Goal: Task Accomplishment & Management: Complete application form

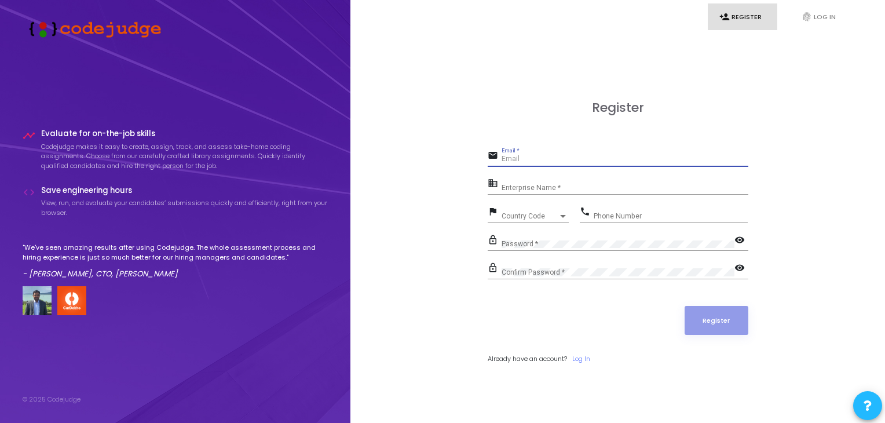
click at [531, 156] on input "Email *" at bounding box center [624, 159] width 247 height 8
type input "D"
type input "[EMAIL_ADDRESS][DOMAIN_NAME]"
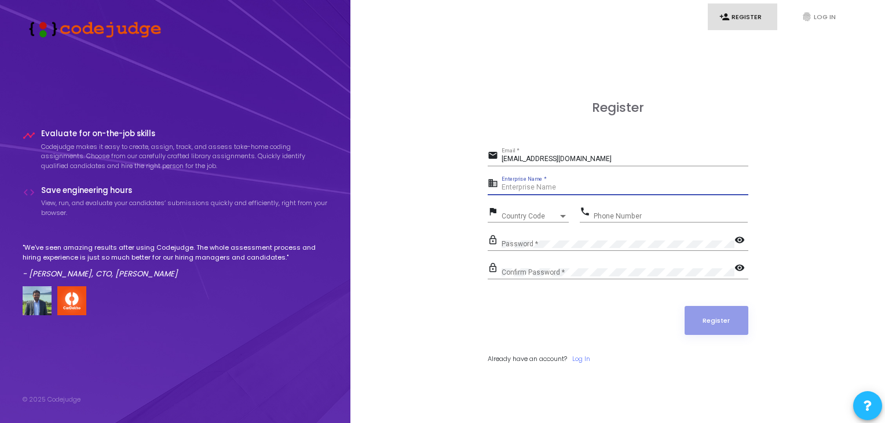
click at [514, 188] on input "Enterprise Name *" at bounding box center [624, 187] width 247 height 8
click at [511, 214] on span "Country Code" at bounding box center [521, 216] width 41 height 8
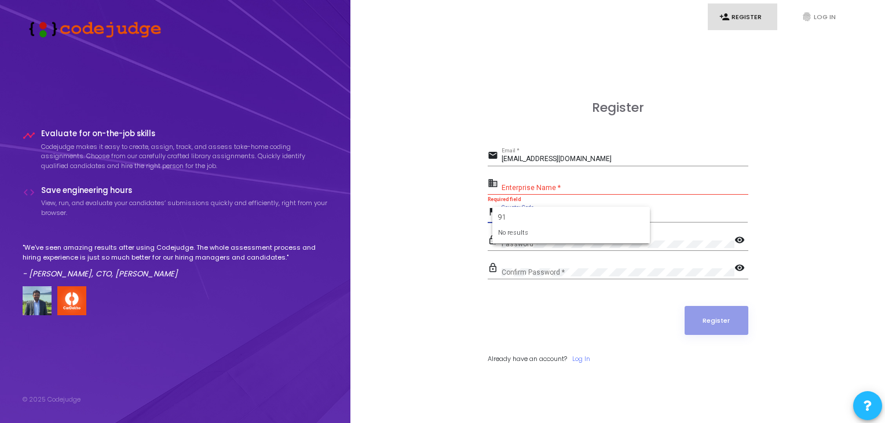
type input "91"
click at [458, 210] on div at bounding box center [442, 211] width 885 height 423
click at [505, 212] on span "Country Code" at bounding box center [521, 216] width 41 height 8
type input "9"
type input "ind"
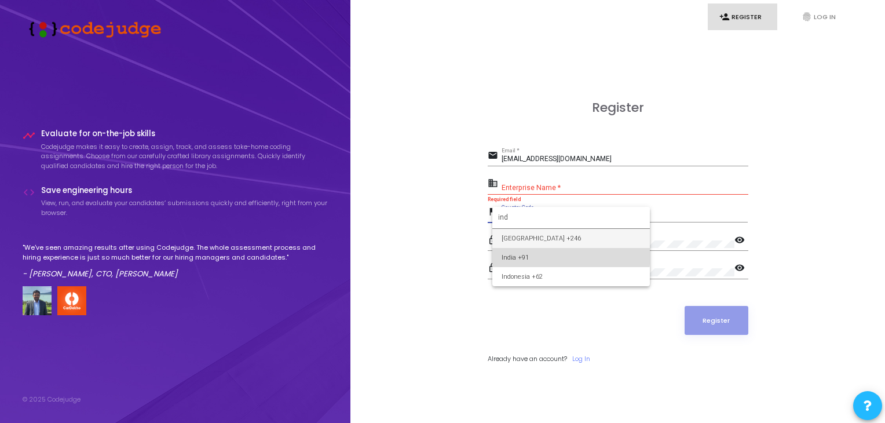
click at [514, 252] on span "India +91" at bounding box center [570, 257] width 139 height 19
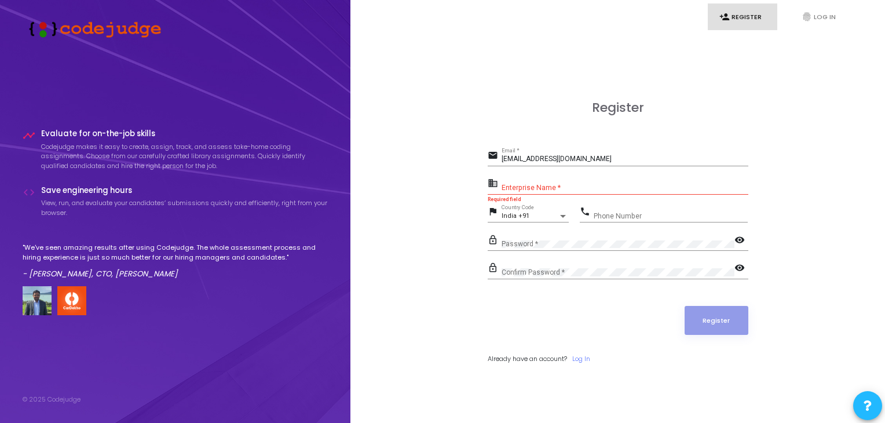
click at [603, 208] on div "Phone Number" at bounding box center [670, 213] width 154 height 18
type input "7389892693"
click at [738, 236] on mat-icon "visibility" at bounding box center [741, 241] width 14 height 14
click at [737, 266] on mat-icon "visibility" at bounding box center [741, 269] width 14 height 14
click at [531, 186] on input "Enterprise Name *" at bounding box center [624, 187] width 247 height 8
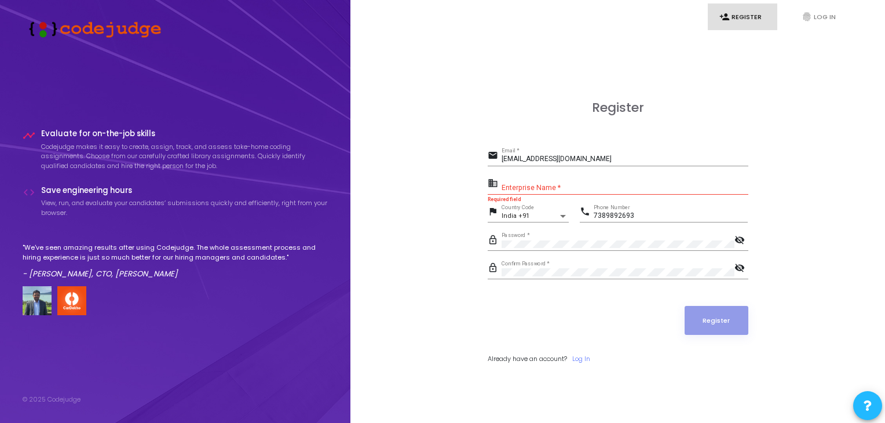
drag, startPoint x: 502, startPoint y: 179, endPoint x: 541, endPoint y: 181, distance: 38.9
click at [541, 181] on div "Enterprise Name *" at bounding box center [624, 185] width 247 height 18
drag, startPoint x: 551, startPoint y: 174, endPoint x: 496, endPoint y: 177, distance: 55.0
click at [496, 177] on form "email [EMAIL_ADDRESS][DOMAIN_NAME] Email * business Enterprise Name * Required …" at bounding box center [617, 256] width 260 height 216
click at [496, 177] on div "business" at bounding box center [494, 183] width 14 height 16
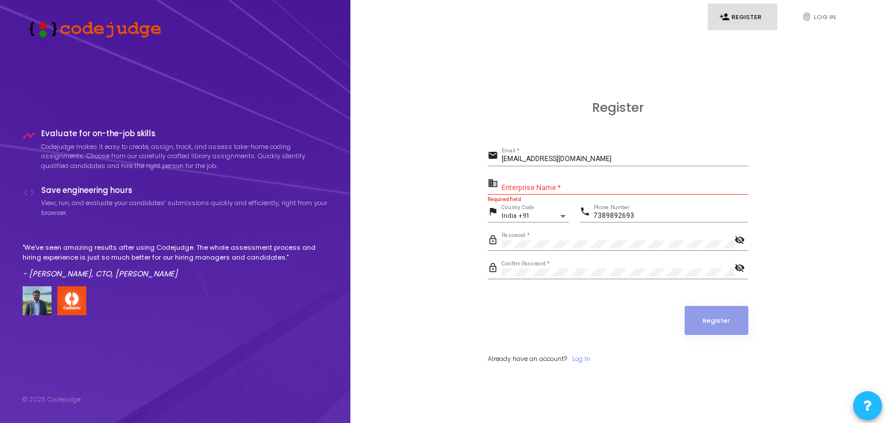
click at [509, 181] on div "Enterprise Name *" at bounding box center [624, 185] width 247 height 18
click at [502, 177] on div "Enterprise Name *" at bounding box center [624, 185] width 247 height 18
click at [502, 184] on input "Enterprise Name *" at bounding box center [624, 187] width 247 height 8
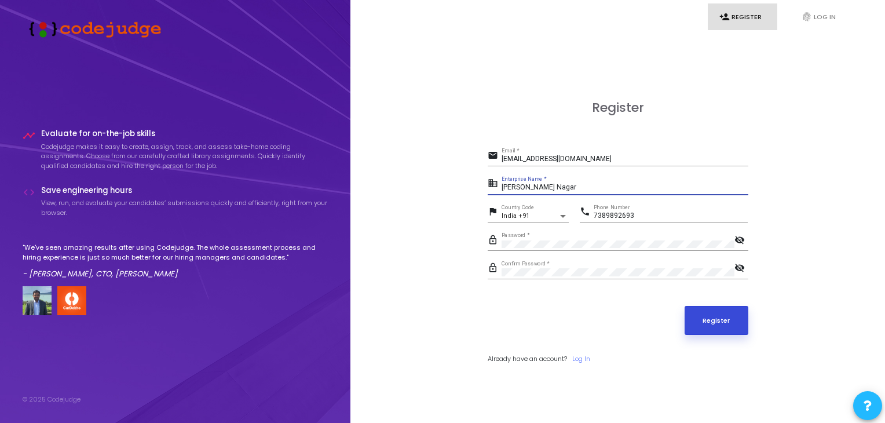
type input "[PERSON_NAME] Nagar"
click at [720, 318] on button "Register" at bounding box center [716, 320] width 64 height 29
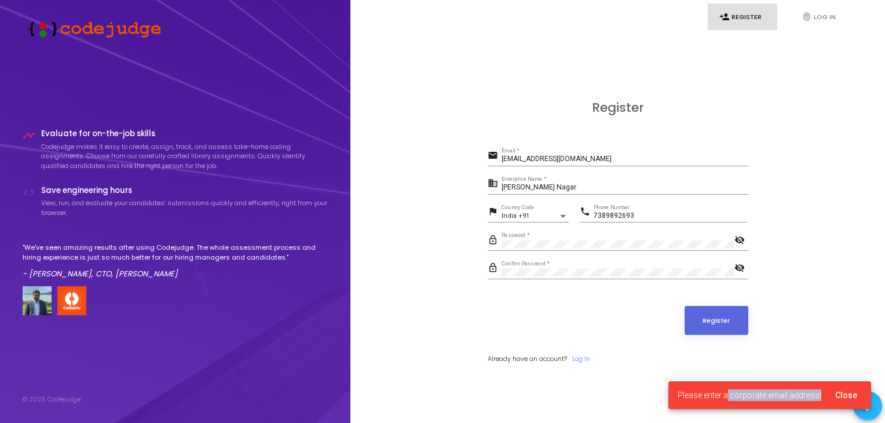
drag, startPoint x: 732, startPoint y: 395, endPoint x: 849, endPoint y: 394, distance: 117.5
click at [849, 394] on cj-snackbar "Please enter a corporate email address! Close" at bounding box center [769, 395] width 203 height 28
click at [849, 394] on span "Close" at bounding box center [846, 394] width 22 height 9
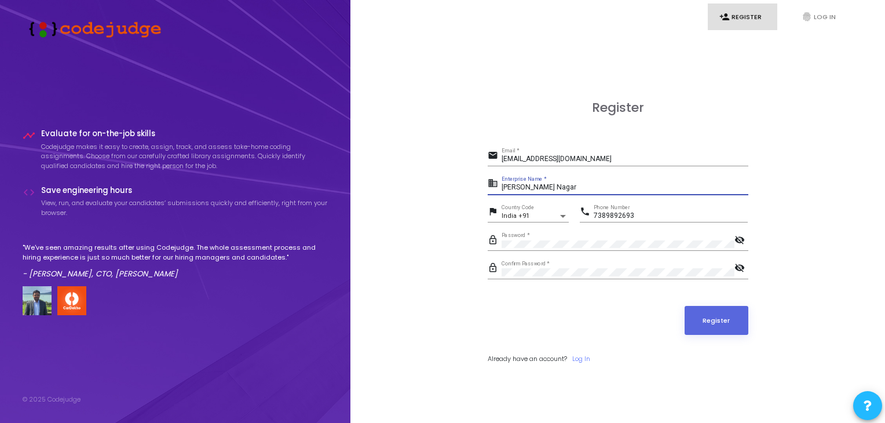
click at [565, 190] on input "[PERSON_NAME] Nagar" at bounding box center [624, 187] width 247 height 8
click at [707, 318] on button "Register" at bounding box center [716, 320] width 64 height 29
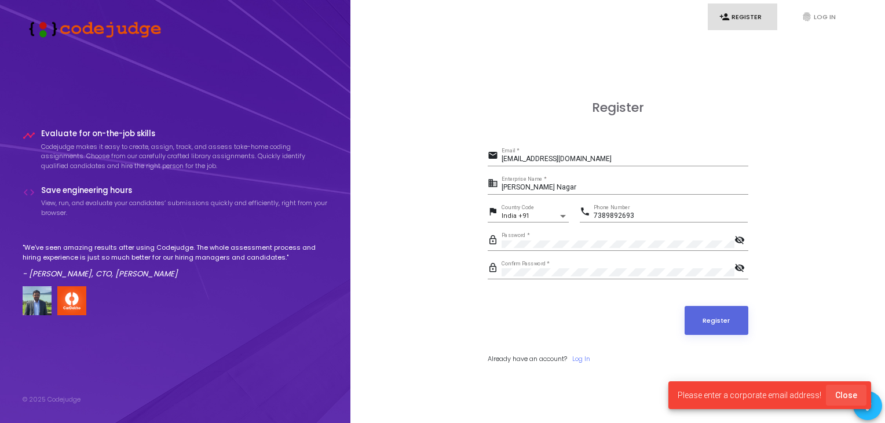
click at [848, 391] on span "Close" at bounding box center [846, 394] width 22 height 9
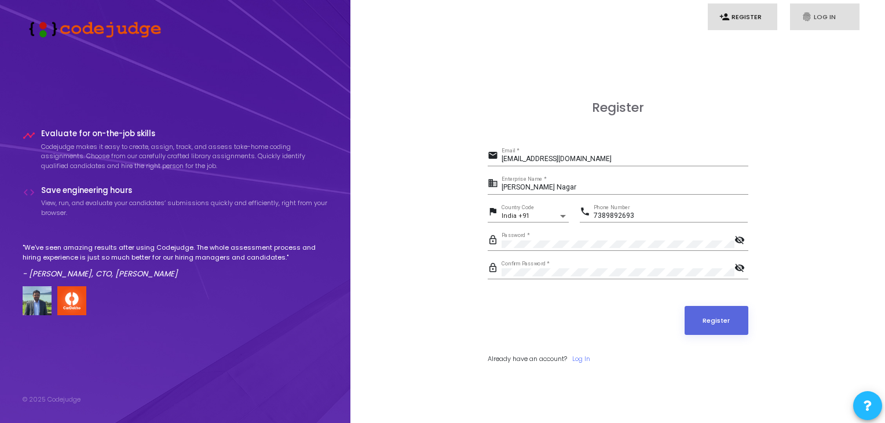
click at [823, 21] on link "fingerprint Log In" at bounding box center [824, 16] width 69 height 27
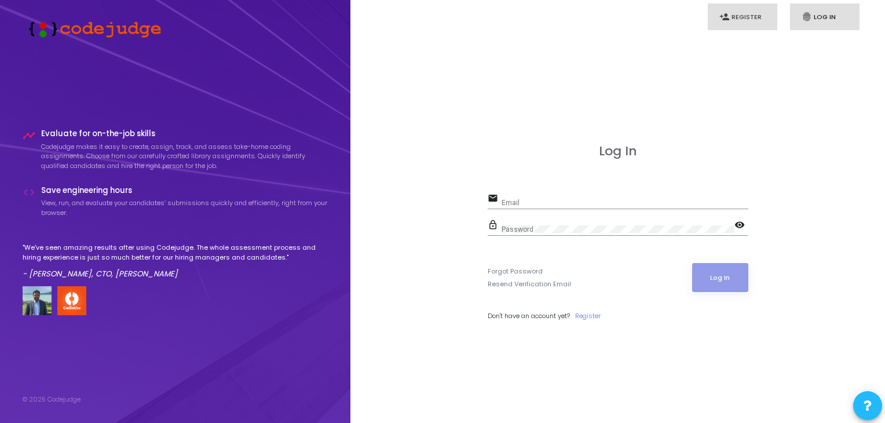
click at [752, 15] on link "person_add Register" at bounding box center [741, 16] width 69 height 27
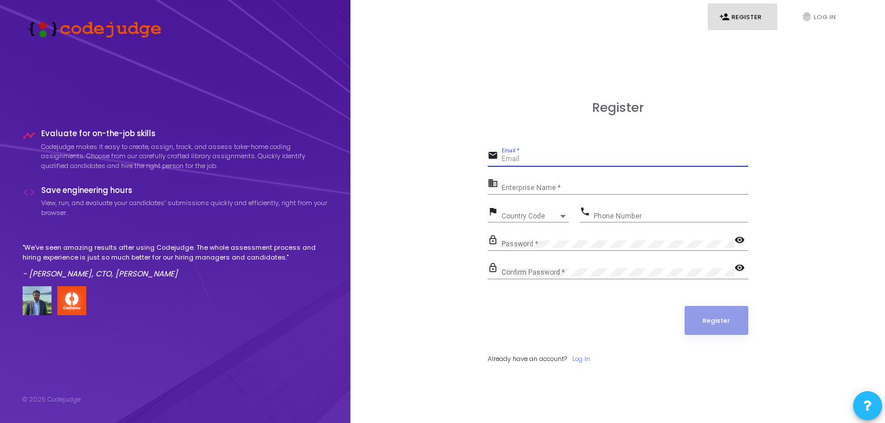
click at [513, 160] on input "Email *" at bounding box center [624, 159] width 247 height 8
paste input "Dear [PERSON_NAME], I hope this message finds you well. I am writing to kindly …"
type input "Dear [PERSON_NAME], I hope this message finds you well. I am writing to kindly …"
click at [513, 160] on input "Email *" at bounding box center [624, 159] width 247 height 8
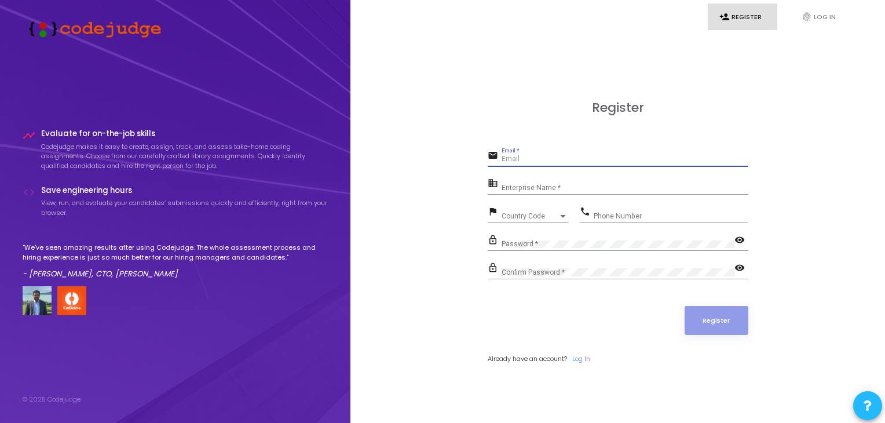
click at [513, 160] on input "Email *" at bounding box center [624, 159] width 247 height 8
click at [502, 163] on input "Email *" at bounding box center [624, 159] width 247 height 8
type input "d"
type input "[EMAIL_ADDRESS][DOMAIN_NAME]"
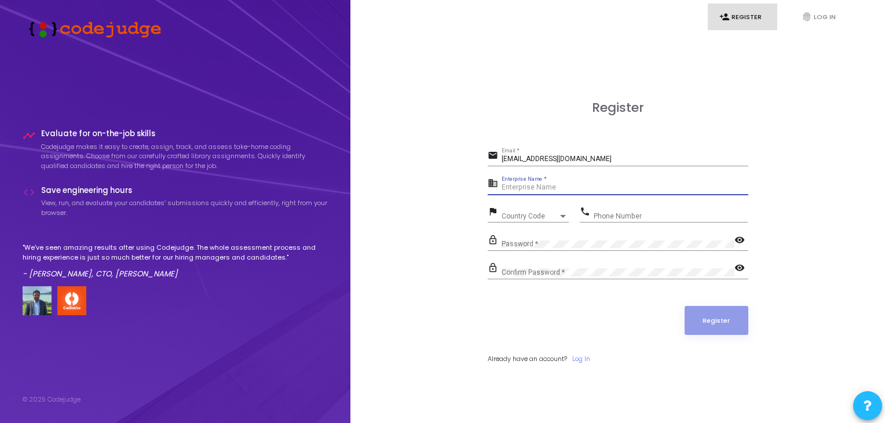
click at [513, 188] on input "Enterprise Name *" at bounding box center [624, 187] width 247 height 8
type input "[PERSON_NAME] Nagar"
click at [559, 216] on div at bounding box center [562, 215] width 10 height 9
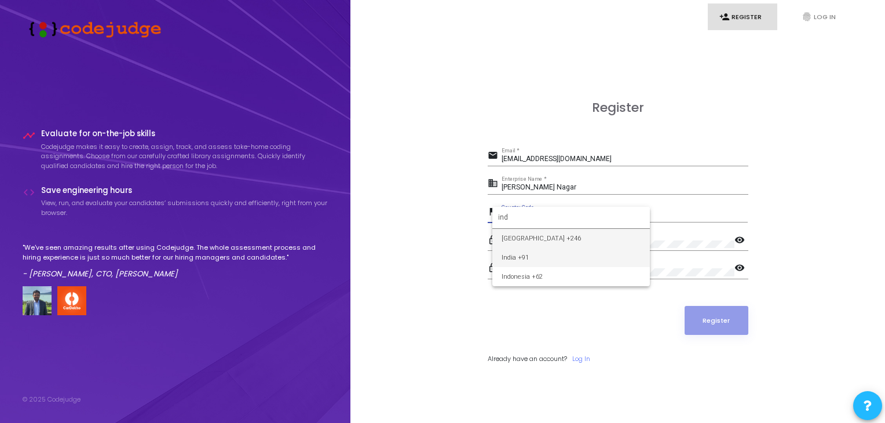
type input "ind"
click at [541, 253] on span "India +91" at bounding box center [570, 257] width 139 height 19
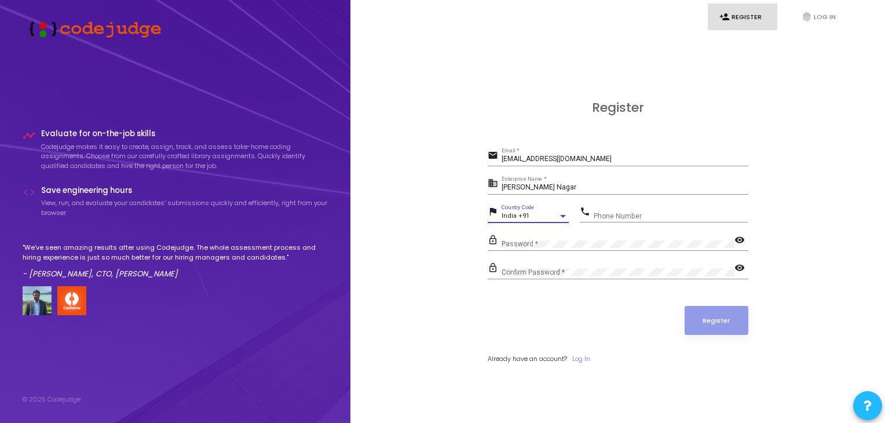
click at [604, 207] on div "Phone Number" at bounding box center [670, 213] width 154 height 18
type input "7389892693"
click at [741, 238] on mat-icon "visibility" at bounding box center [741, 241] width 14 height 14
click at [739, 266] on mat-icon "visibility" at bounding box center [741, 269] width 14 height 14
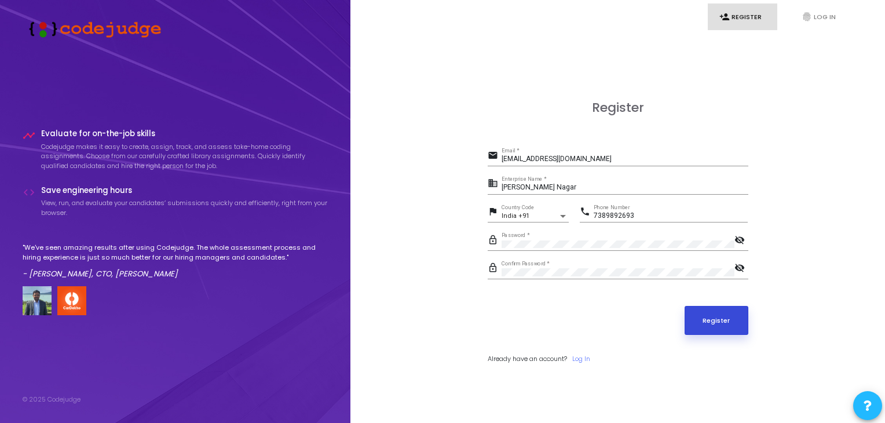
click at [711, 323] on button "Register" at bounding box center [716, 320] width 64 height 29
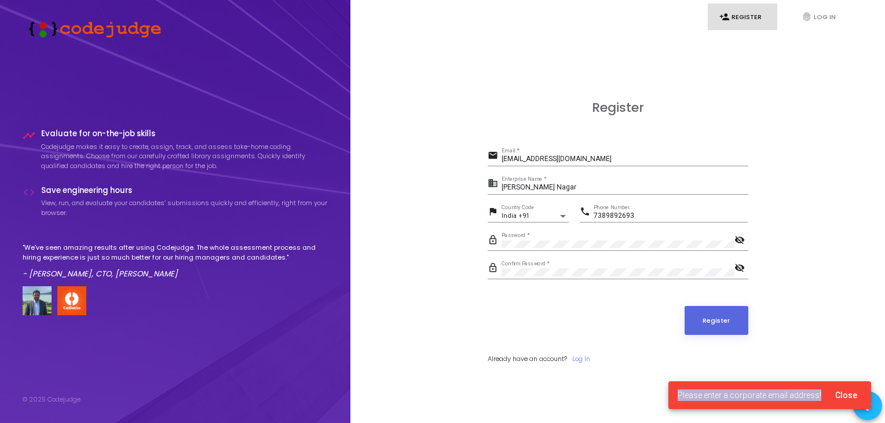
drag, startPoint x: 682, startPoint y: 390, endPoint x: 825, endPoint y: 395, distance: 143.6
click at [825, 395] on cj-snackbar "Please enter a corporate email address! Close" at bounding box center [769, 395] width 203 height 28
copy span "Please enter a corporate email address!"
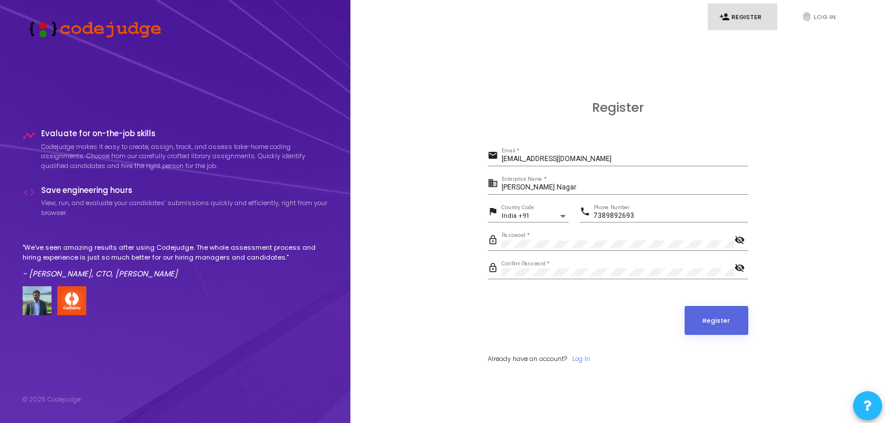
scroll to position [33, 0]
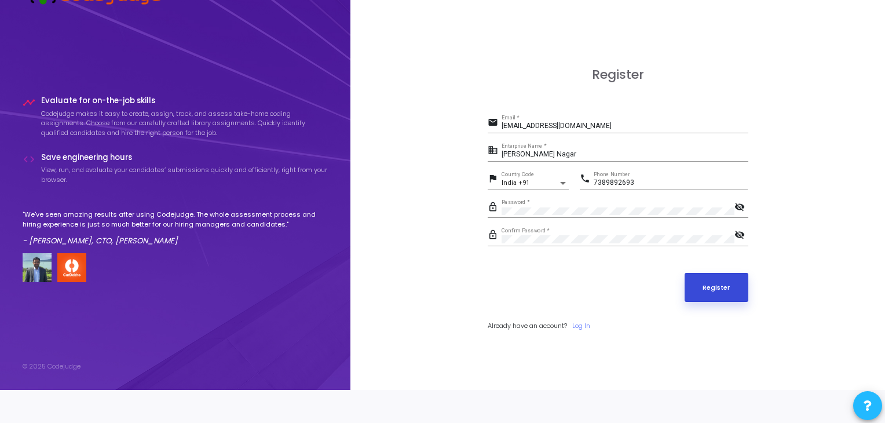
click at [707, 279] on button "Register" at bounding box center [716, 287] width 64 height 29
click at [621, 126] on input "[EMAIL_ADDRESS][DOMAIN_NAME]" at bounding box center [624, 126] width 247 height 8
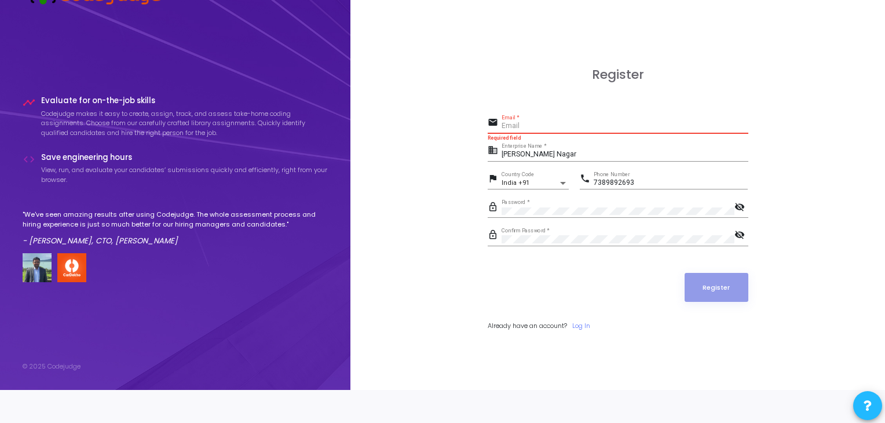
paste input "[EMAIL_ADDRESS][DOMAIN_NAME]"
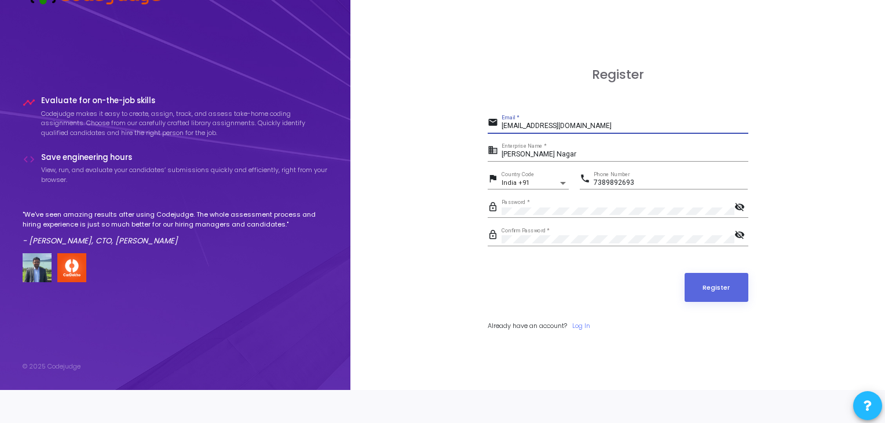
type input "[EMAIL_ADDRESS][DOMAIN_NAME]"
